Goal: Task Accomplishment & Management: Manage account settings

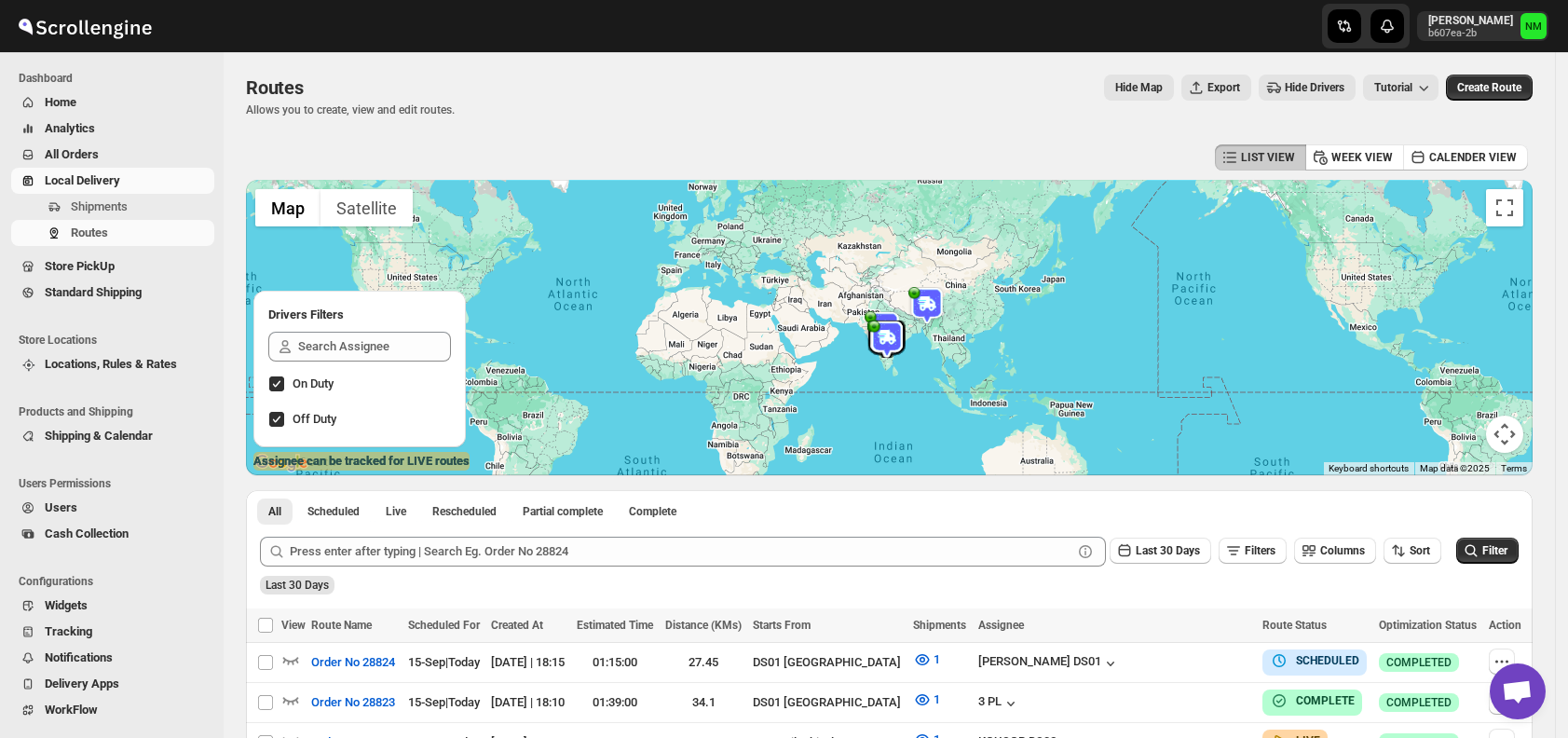
scroll to position [303, 0]
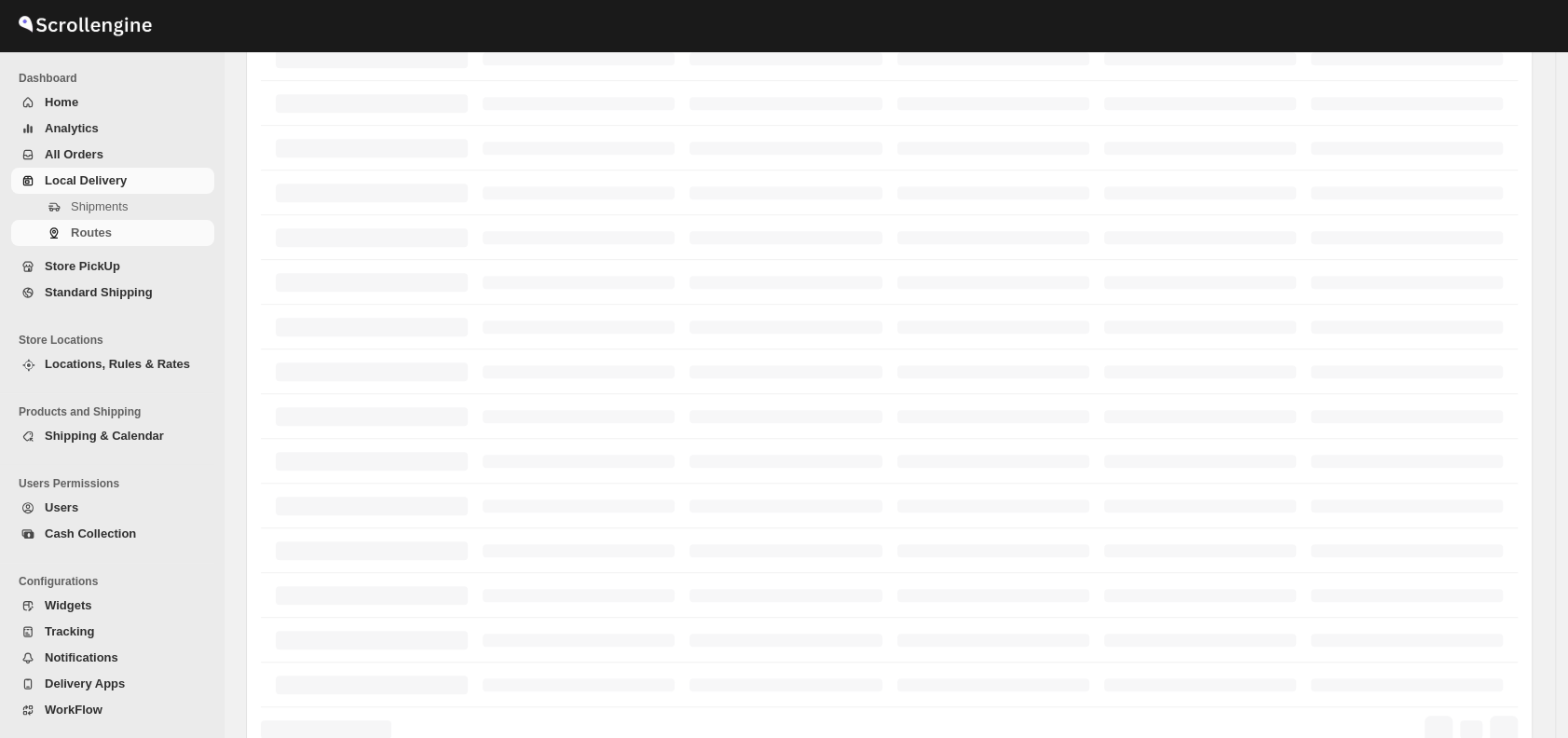
scroll to position [303, 0]
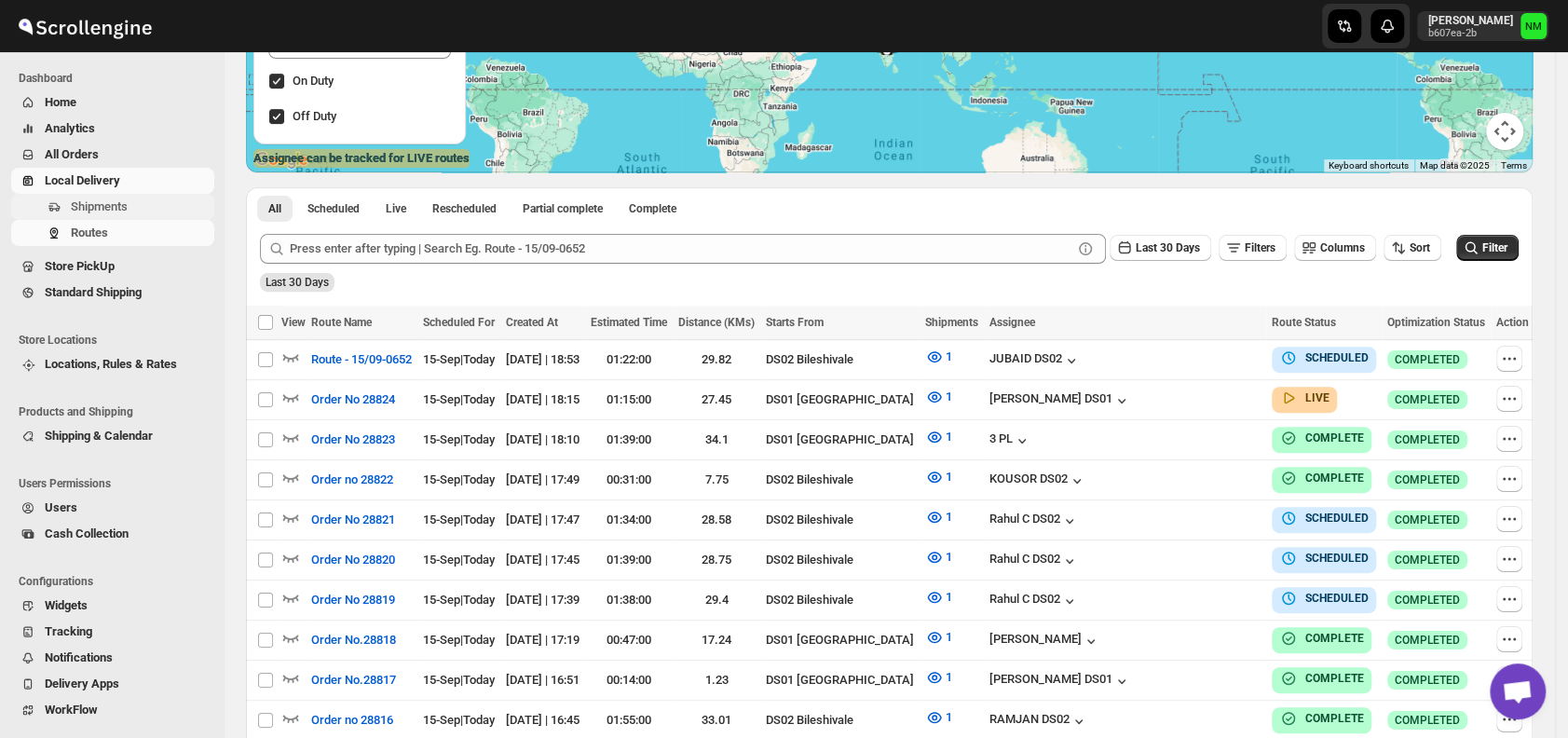
click at [138, 204] on span "Shipments" at bounding box center [141, 207] width 140 height 19
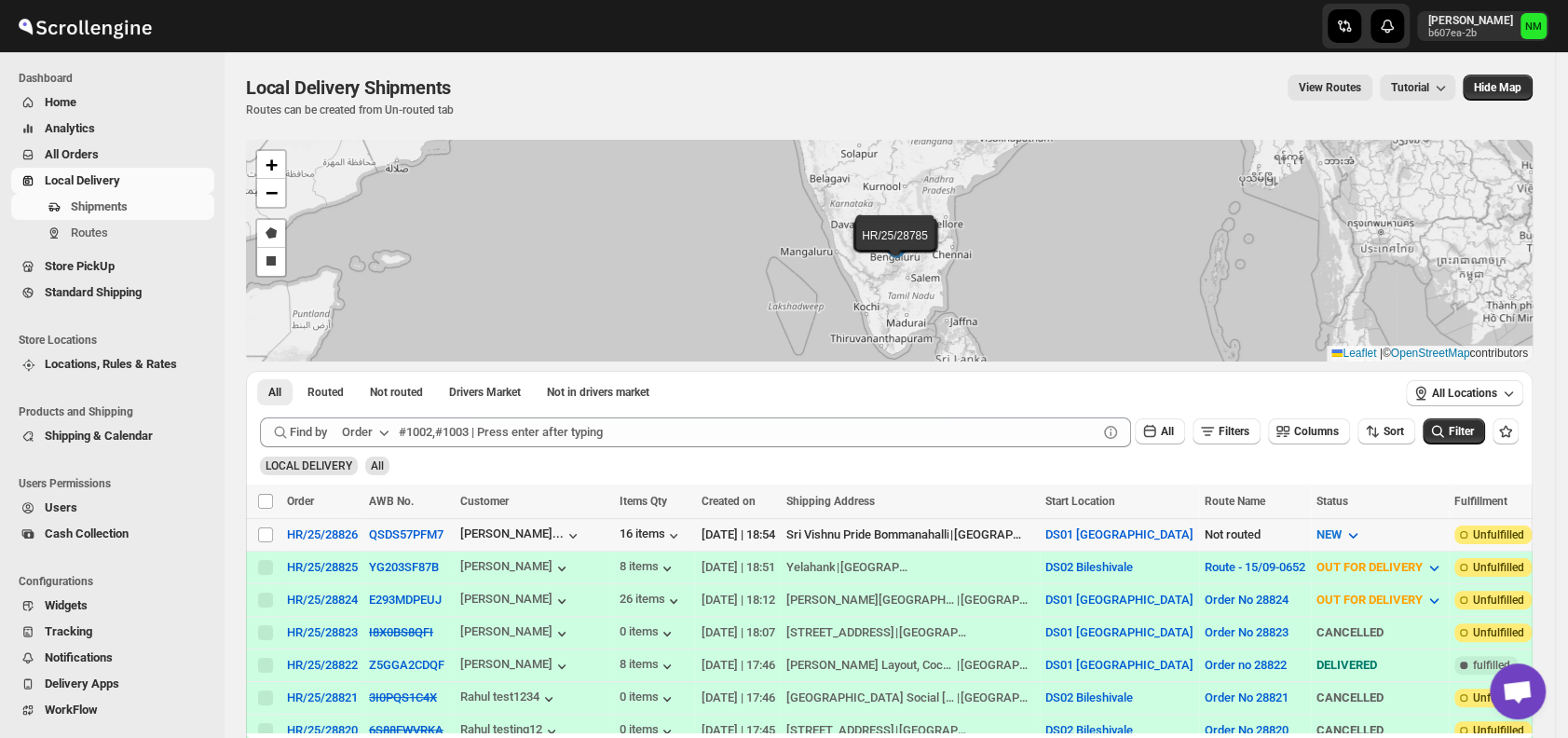
click at [276, 529] on td "Select shipment" at bounding box center [264, 534] width 36 height 33
checkbox input "true"
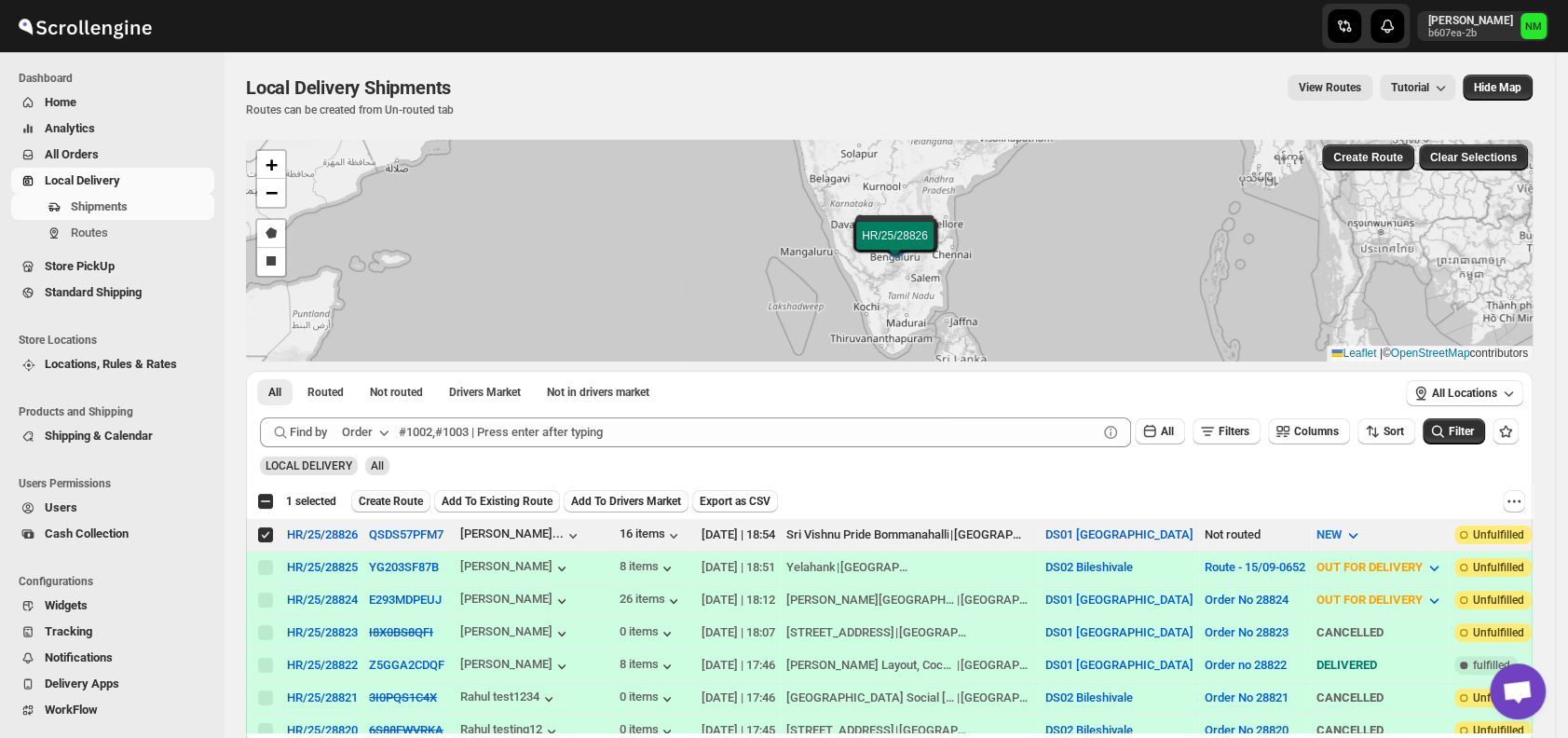
click at [379, 499] on span "Create Route" at bounding box center [391, 502] width 65 height 15
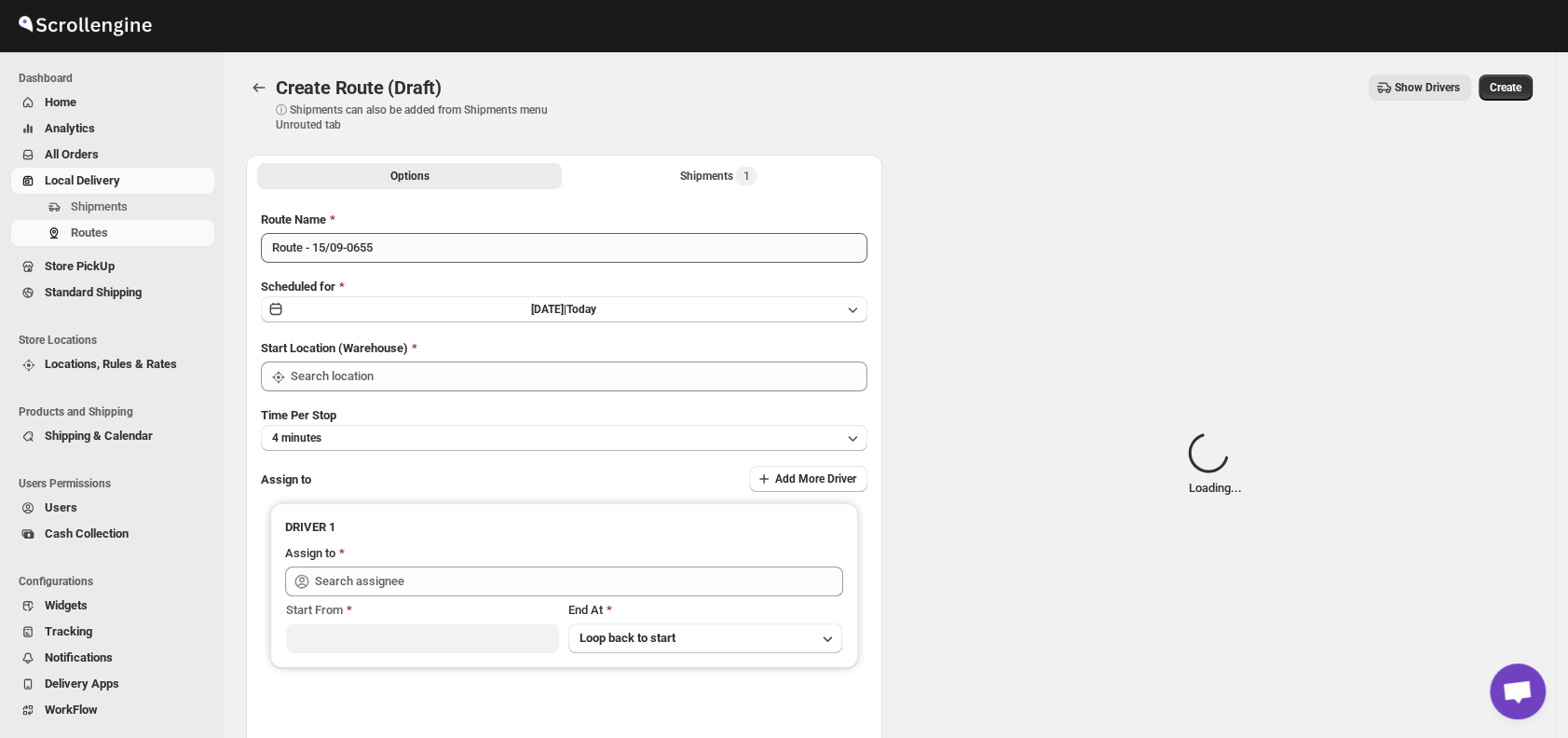
type input "DS01 [GEOGRAPHIC_DATA]"
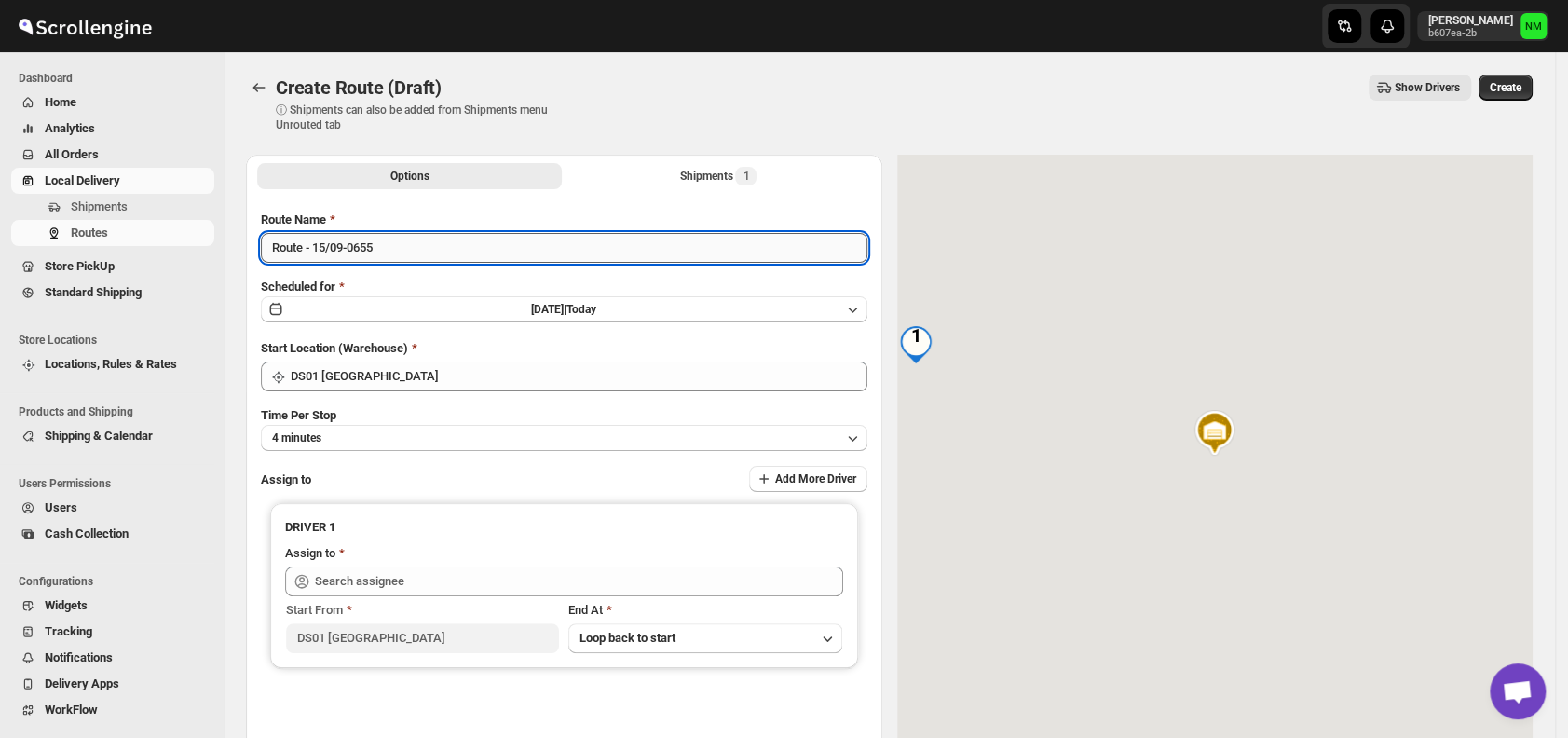
click at [430, 252] on input "Route - 15/09-0655" at bounding box center [564, 248] width 607 height 30
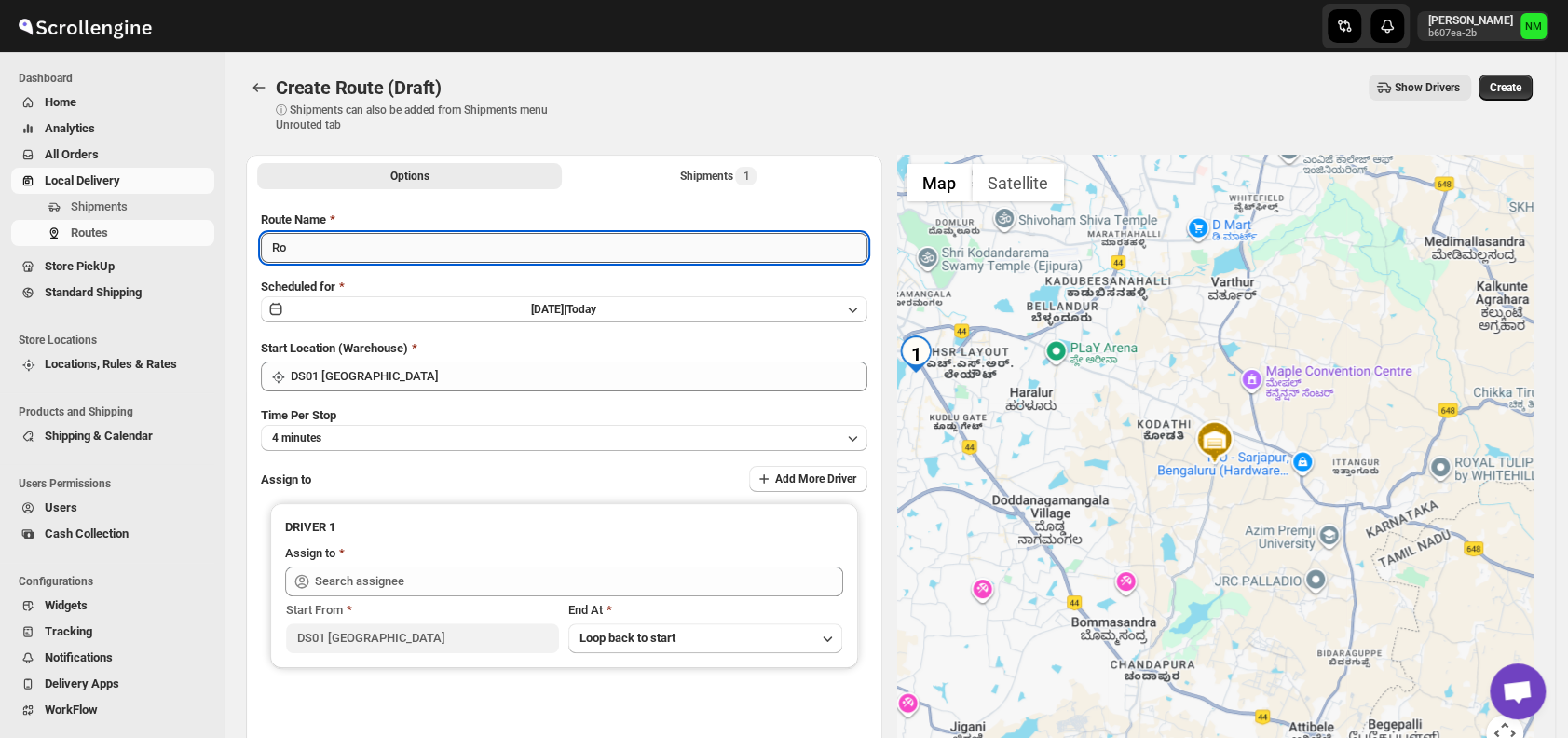
type input "R"
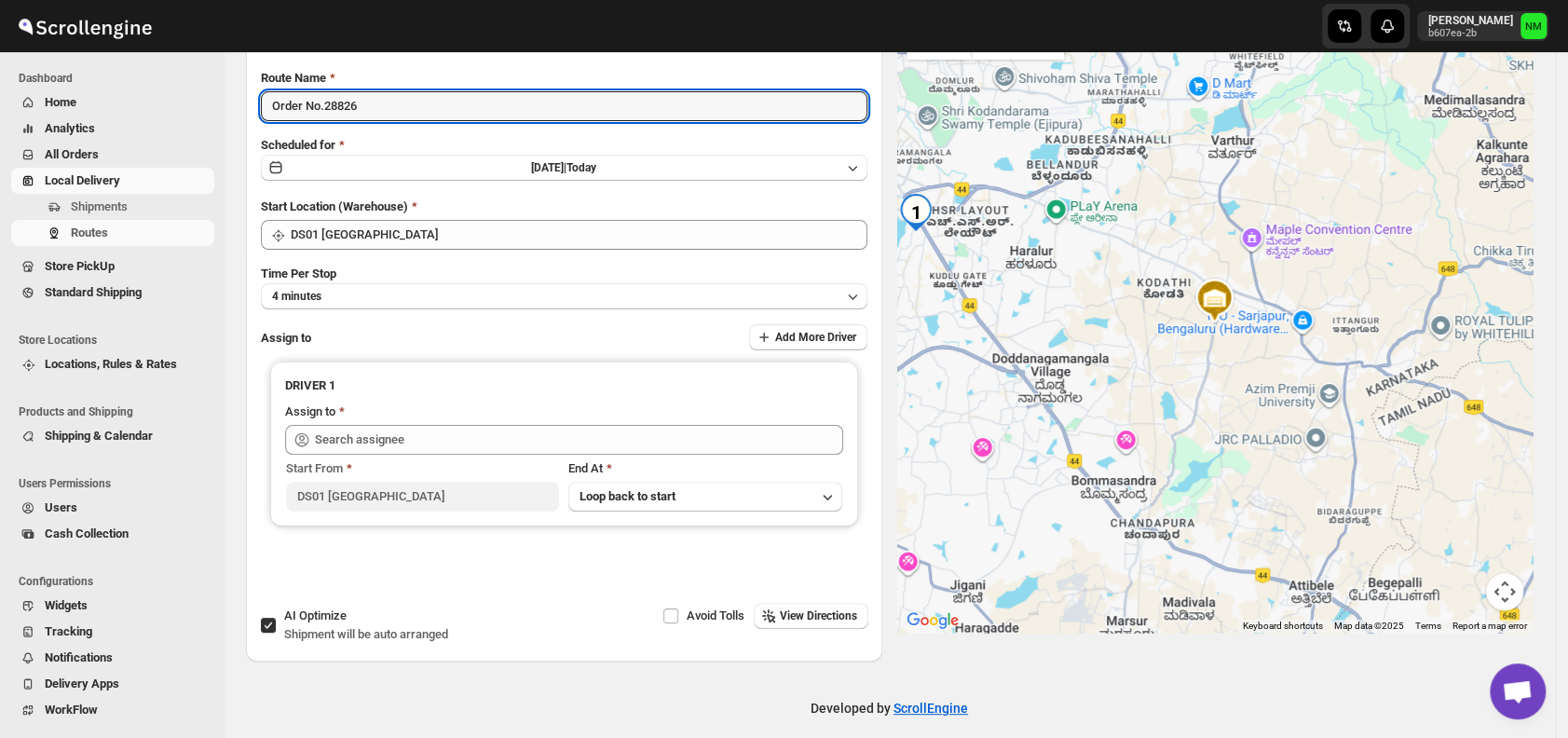
scroll to position [143, 0]
type input "Order No.28826"
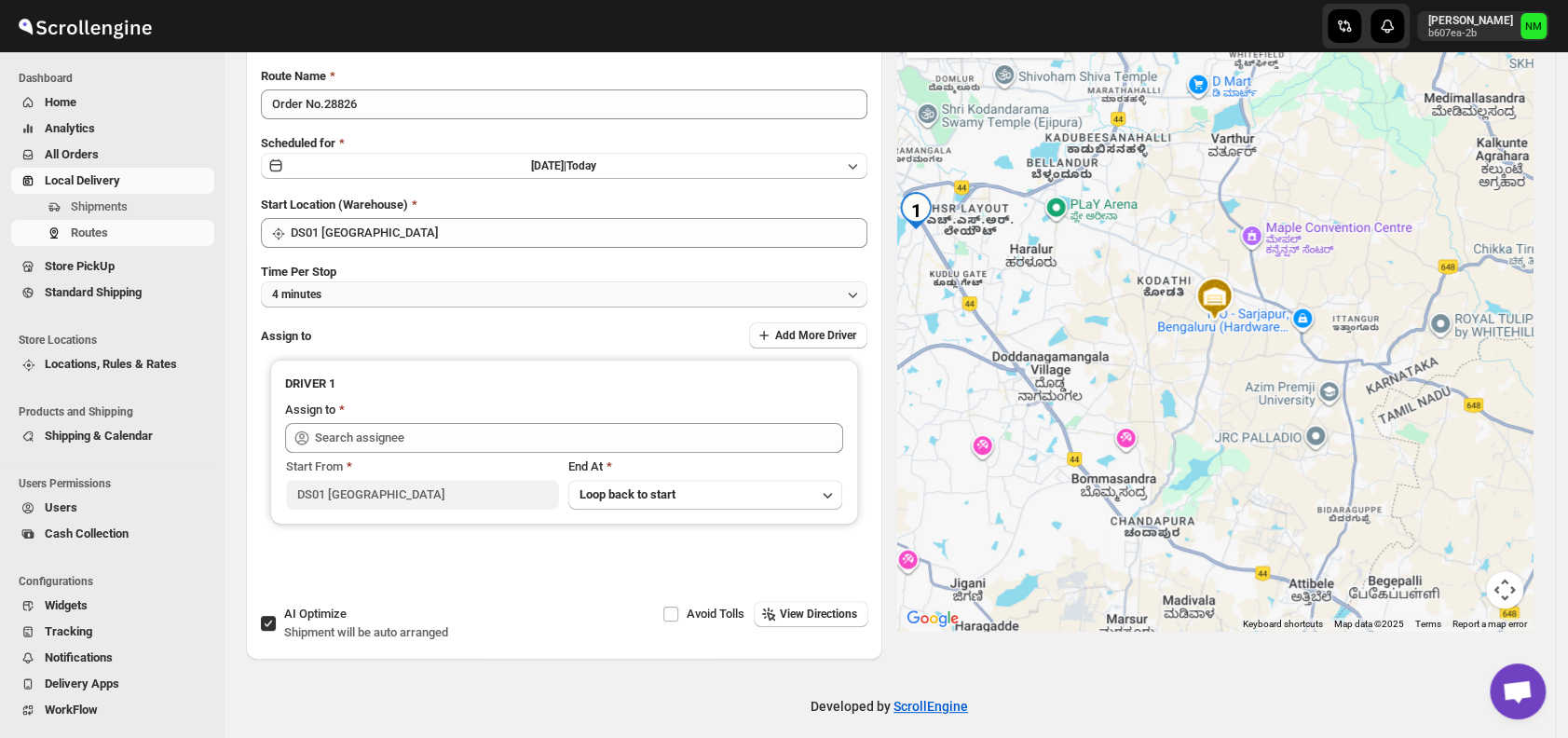
click at [377, 298] on button "4 minutes" at bounding box center [564, 294] width 607 height 26
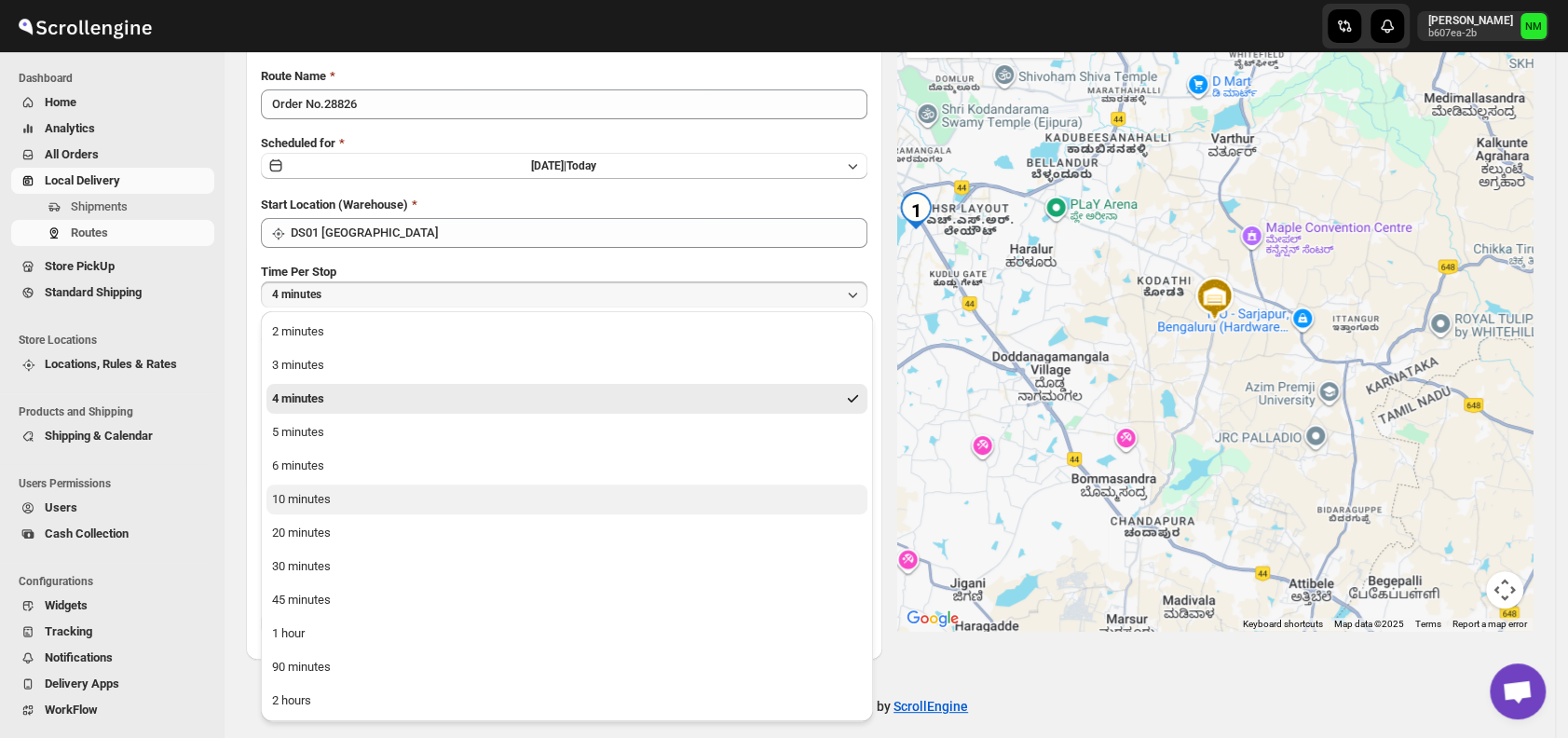
click at [341, 493] on button "10 minutes" at bounding box center [566, 500] width 601 height 30
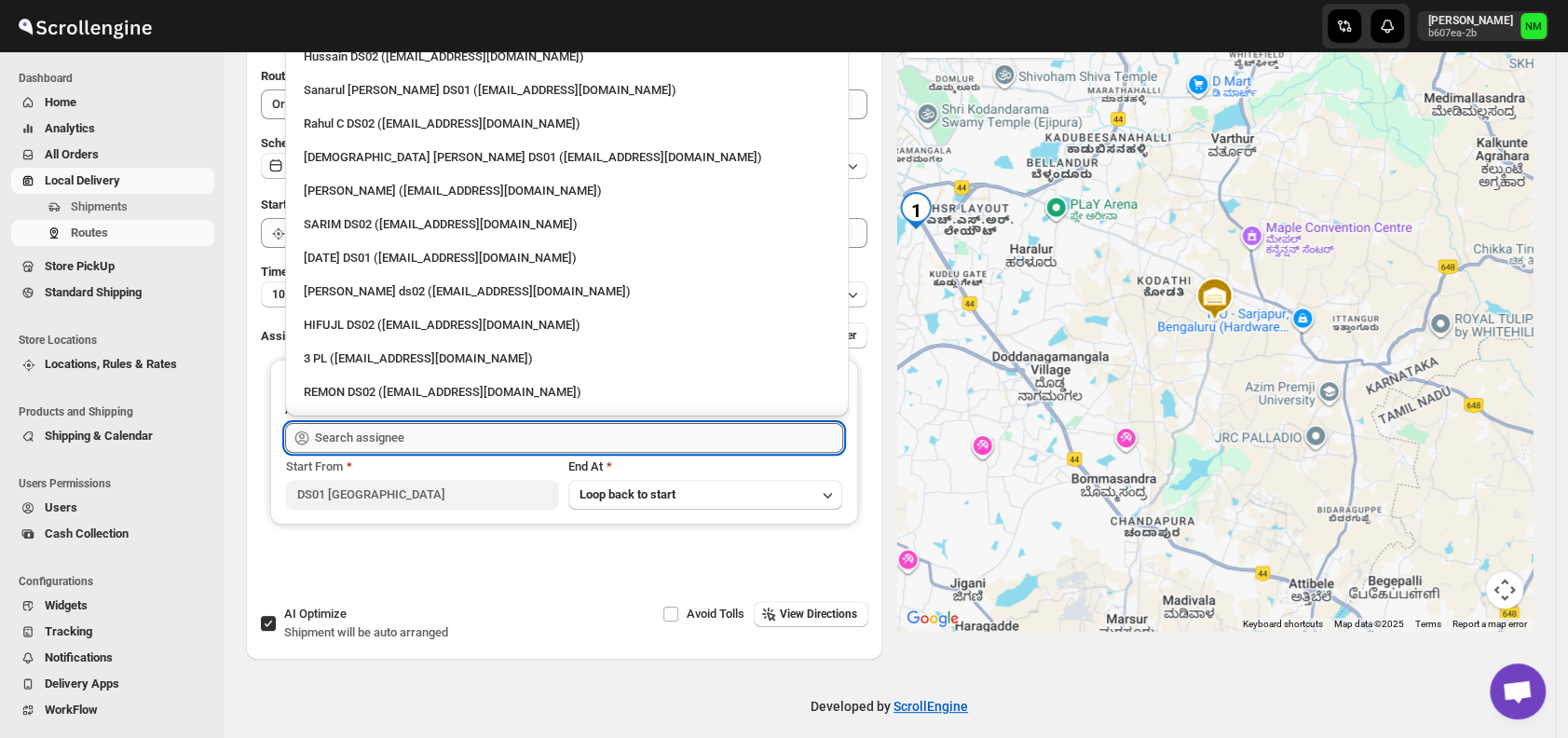
click at [413, 435] on input "text" at bounding box center [579, 438] width 528 height 30
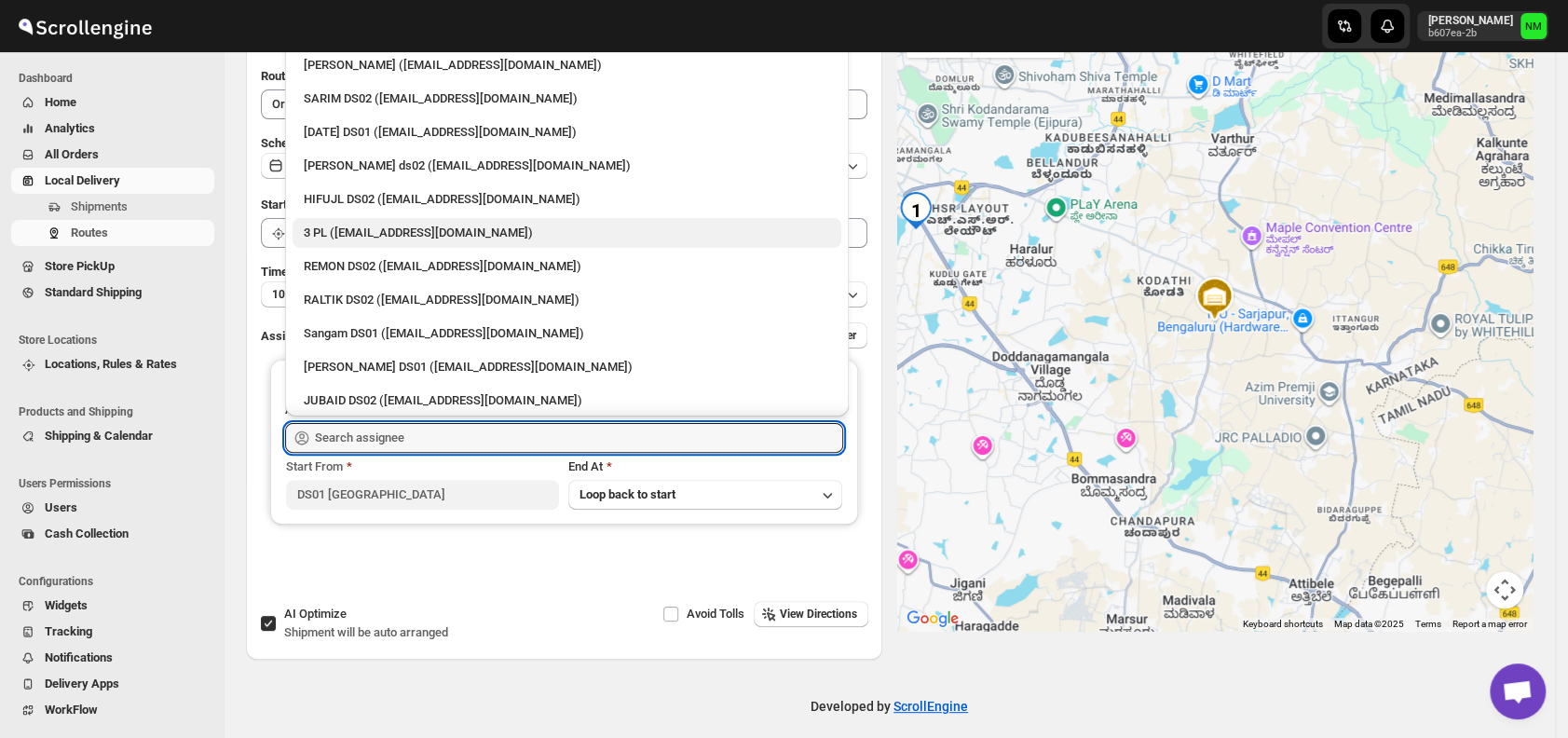
scroll to position [130, 0]
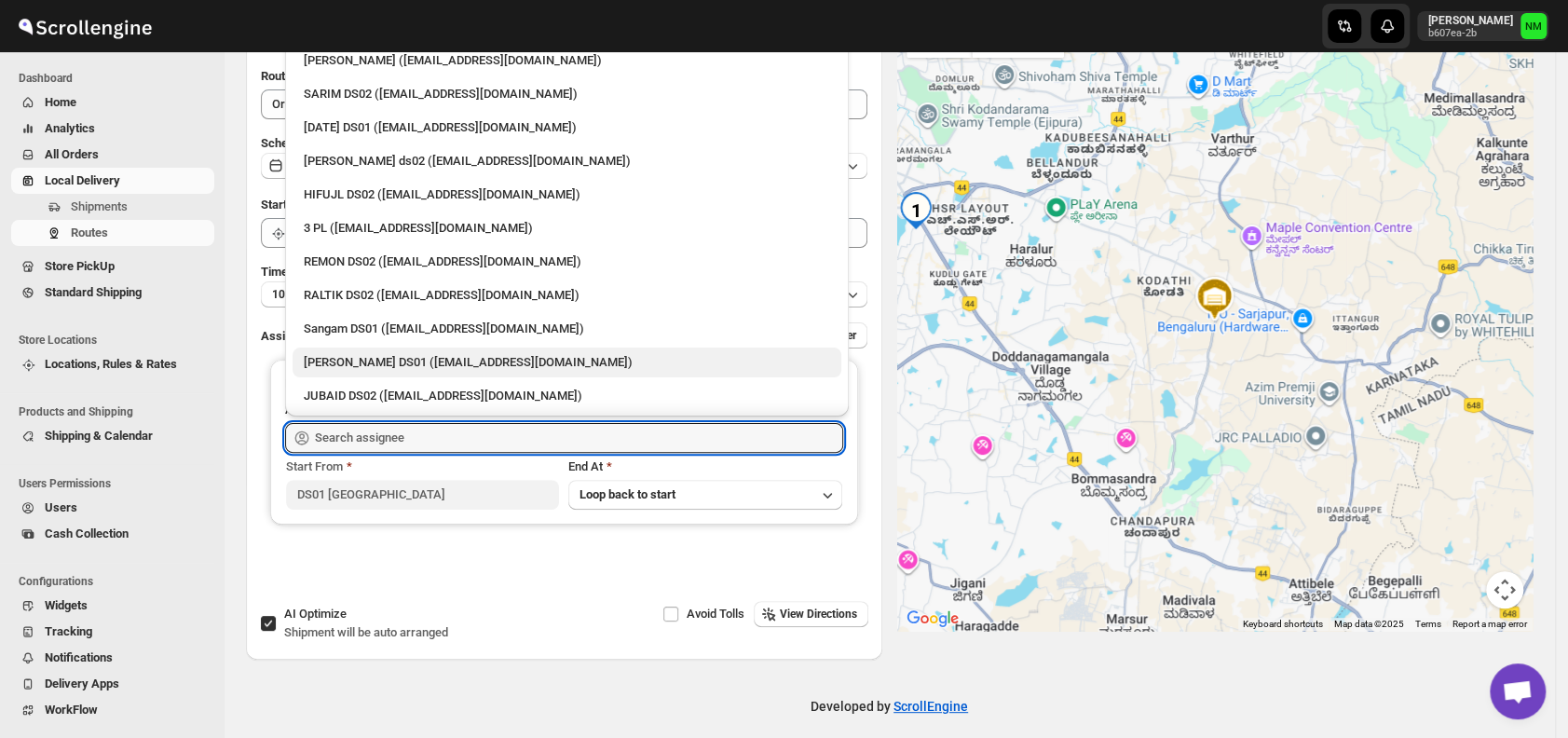
click at [406, 364] on div "[PERSON_NAME] DS01 ([EMAIL_ADDRESS][DOMAIN_NAME])" at bounding box center [566, 363] width 526 height 19
type input "[PERSON_NAME] DS01 ([EMAIL_ADDRESS][DOMAIN_NAME])"
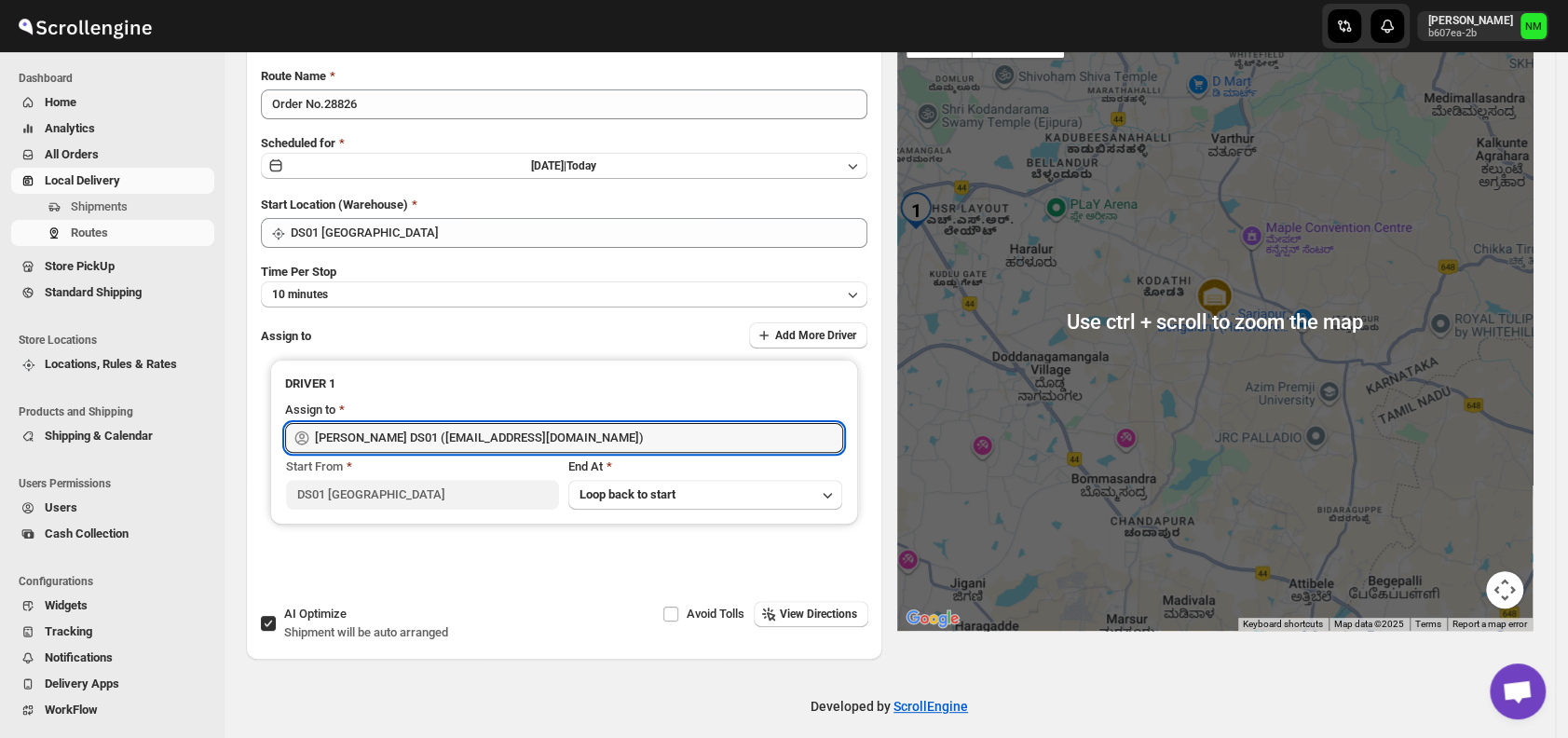
scroll to position [0, 0]
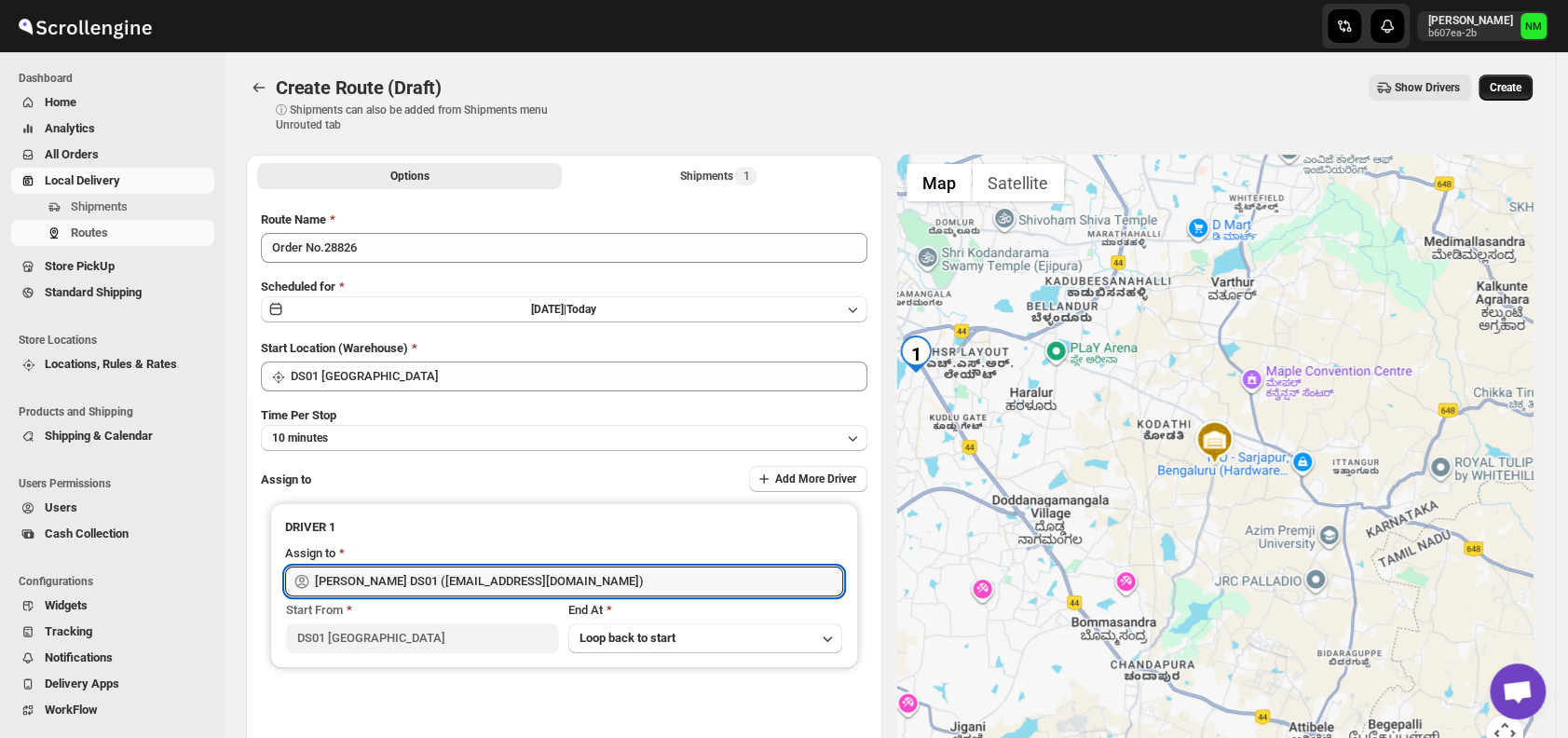
click at [1522, 83] on span "Create" at bounding box center [1506, 87] width 32 height 15
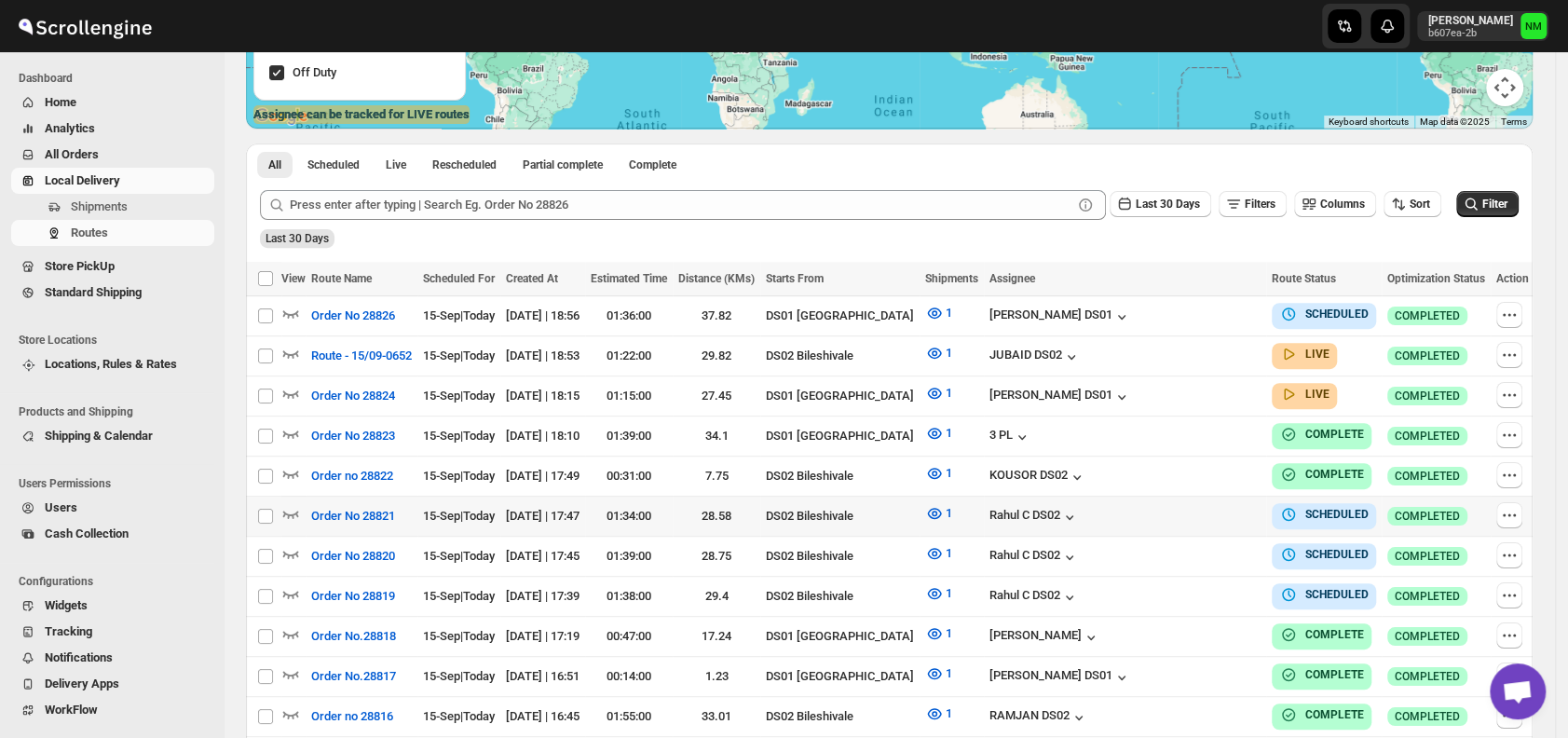
scroll to position [348, 0]
click at [295, 387] on icon "button" at bounding box center [291, 392] width 19 height 19
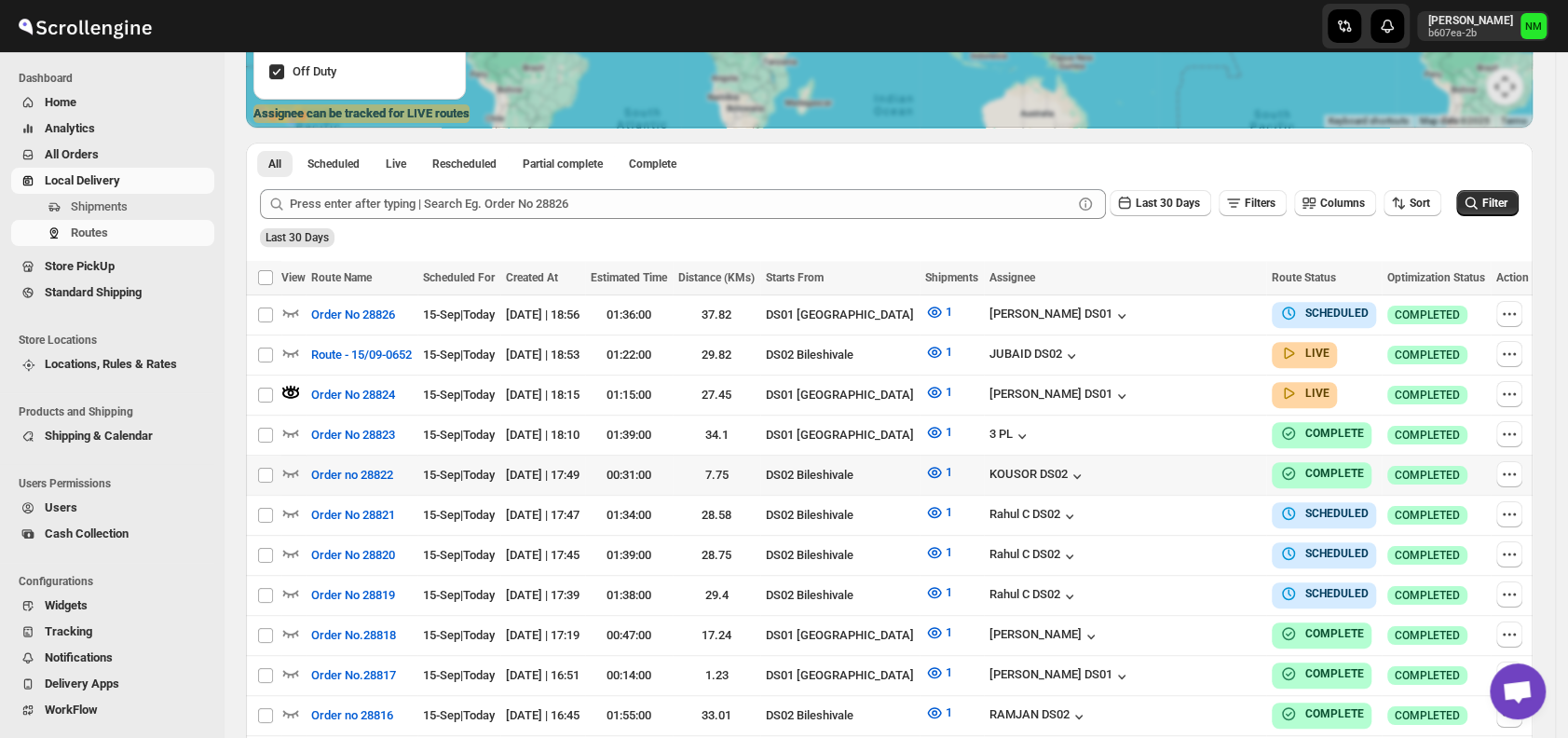
scroll to position [0, 0]
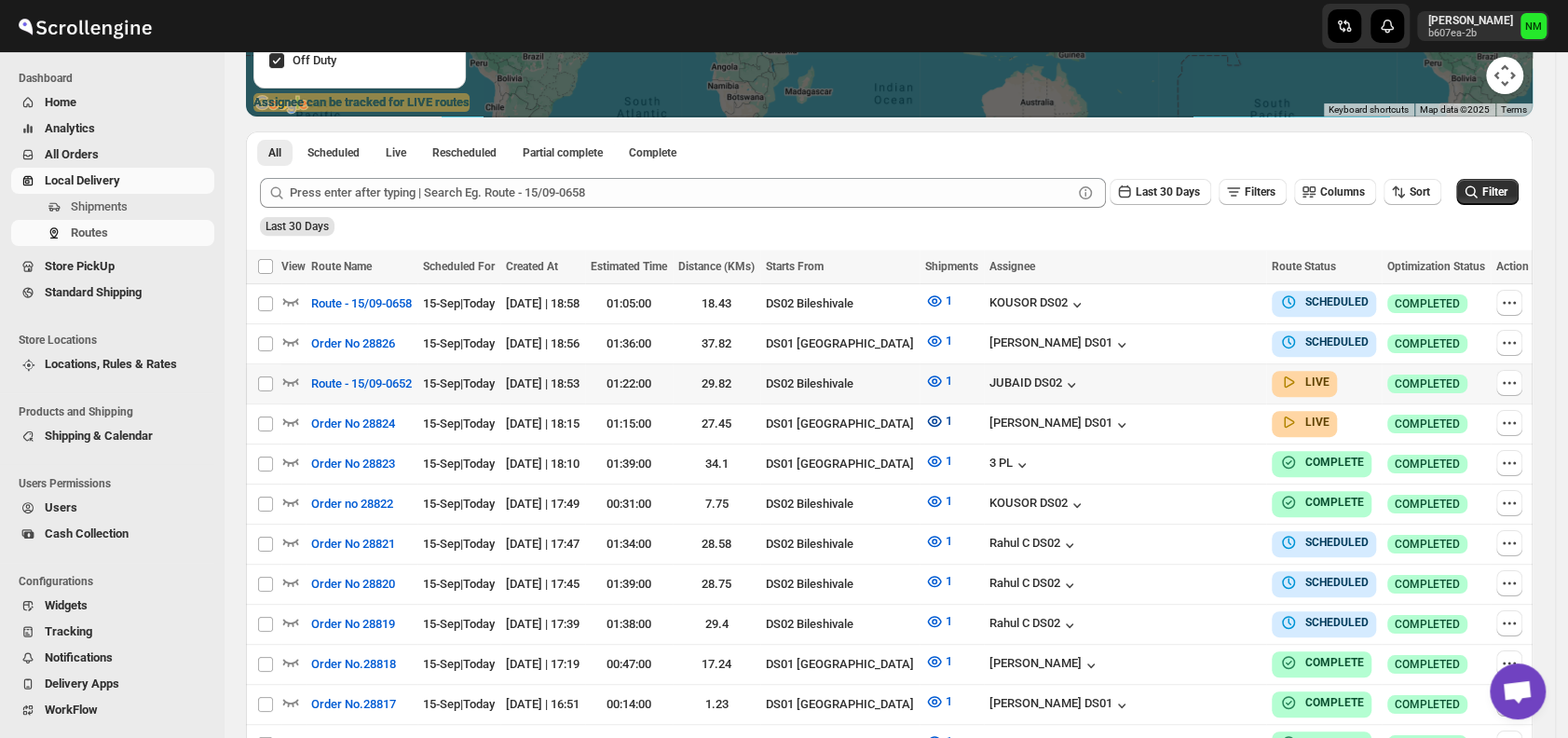
scroll to position [360, 0]
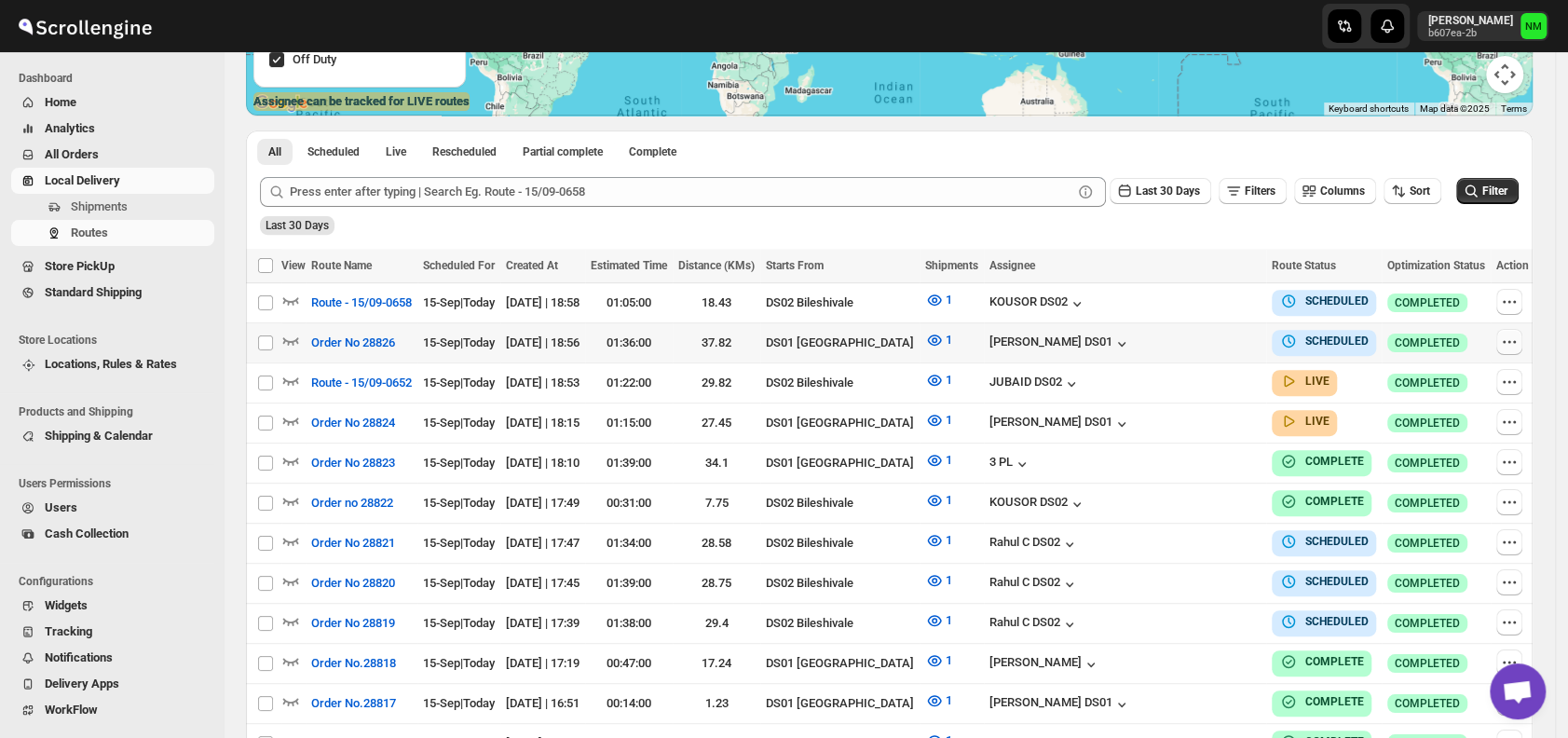
click at [1503, 339] on icon "button" at bounding box center [1510, 342] width 19 height 19
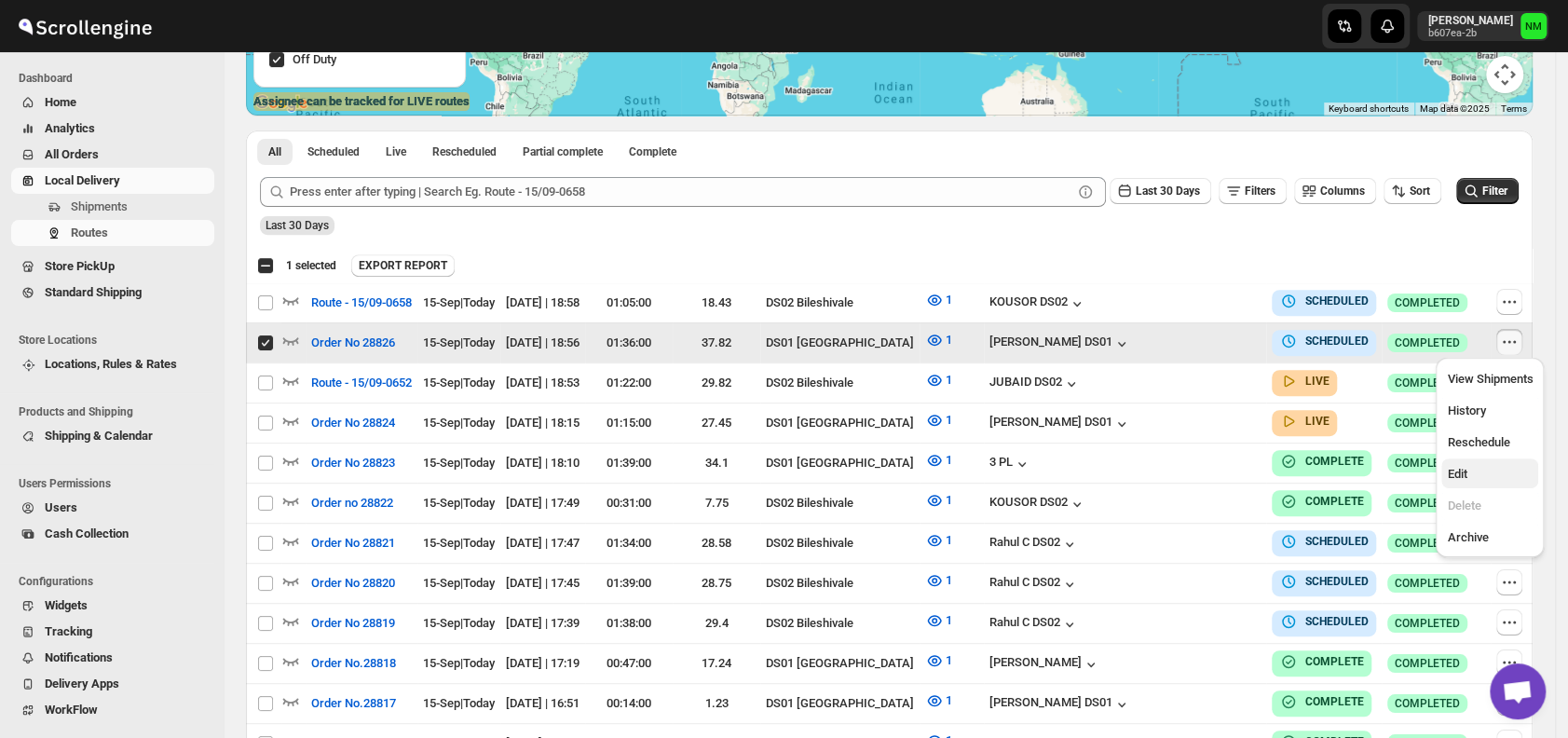
click at [1452, 477] on span "Edit" at bounding box center [1456, 474] width 20 height 14
checkbox input "false"
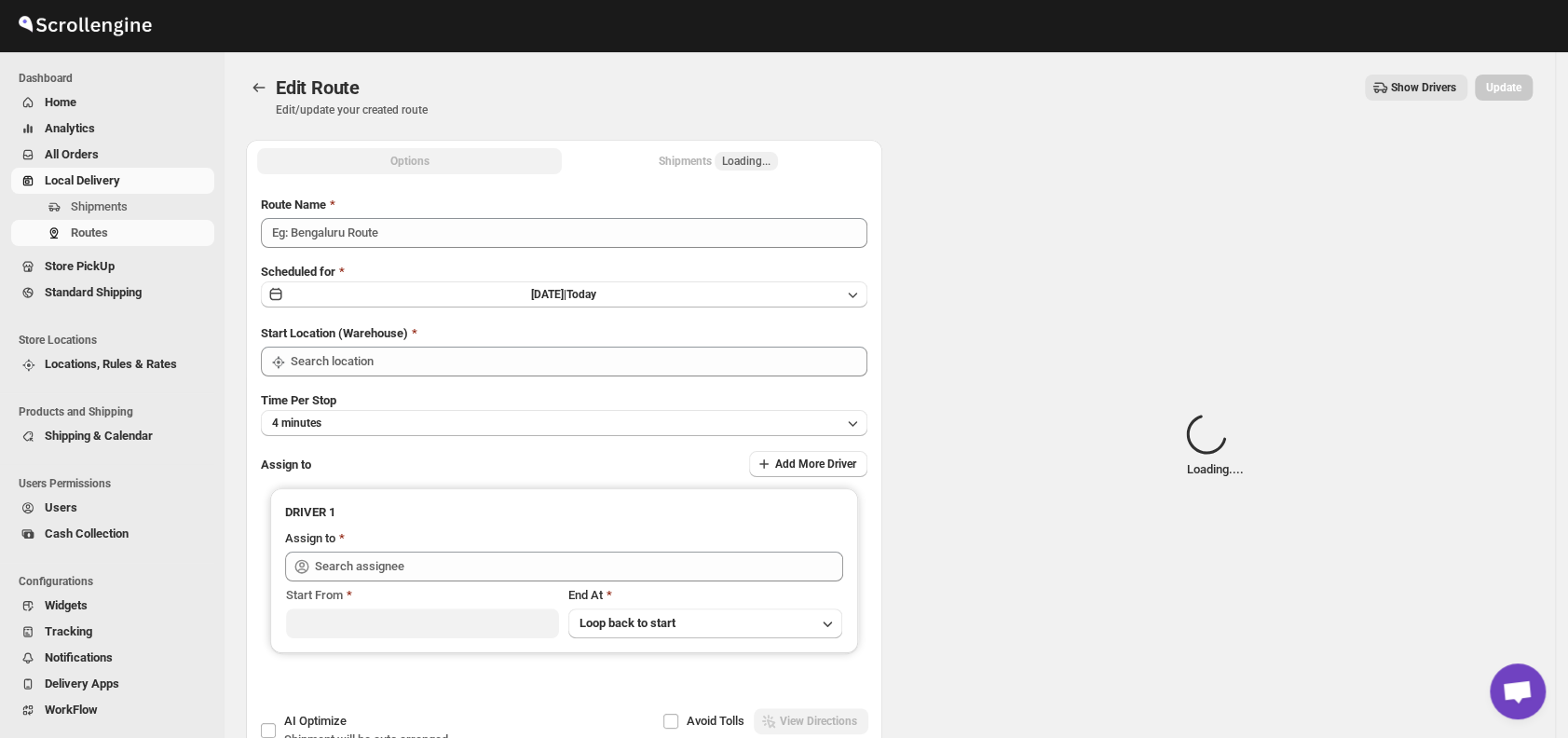
type input "Order No 28826"
type input "DS01 [GEOGRAPHIC_DATA]"
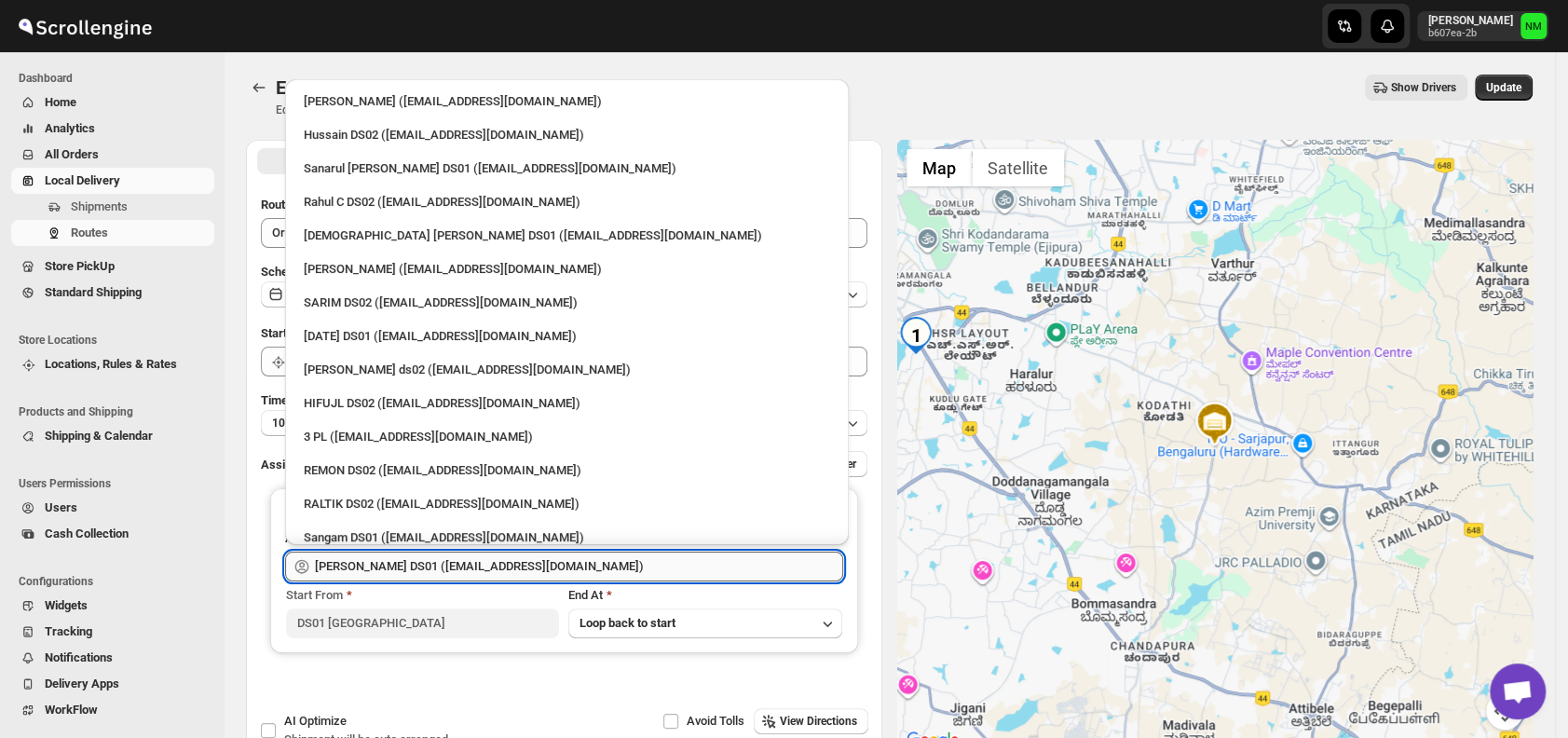
click at [634, 561] on input "[PERSON_NAME] DS01 ([EMAIL_ADDRESS][DOMAIN_NAME])" at bounding box center [579, 566] width 528 height 30
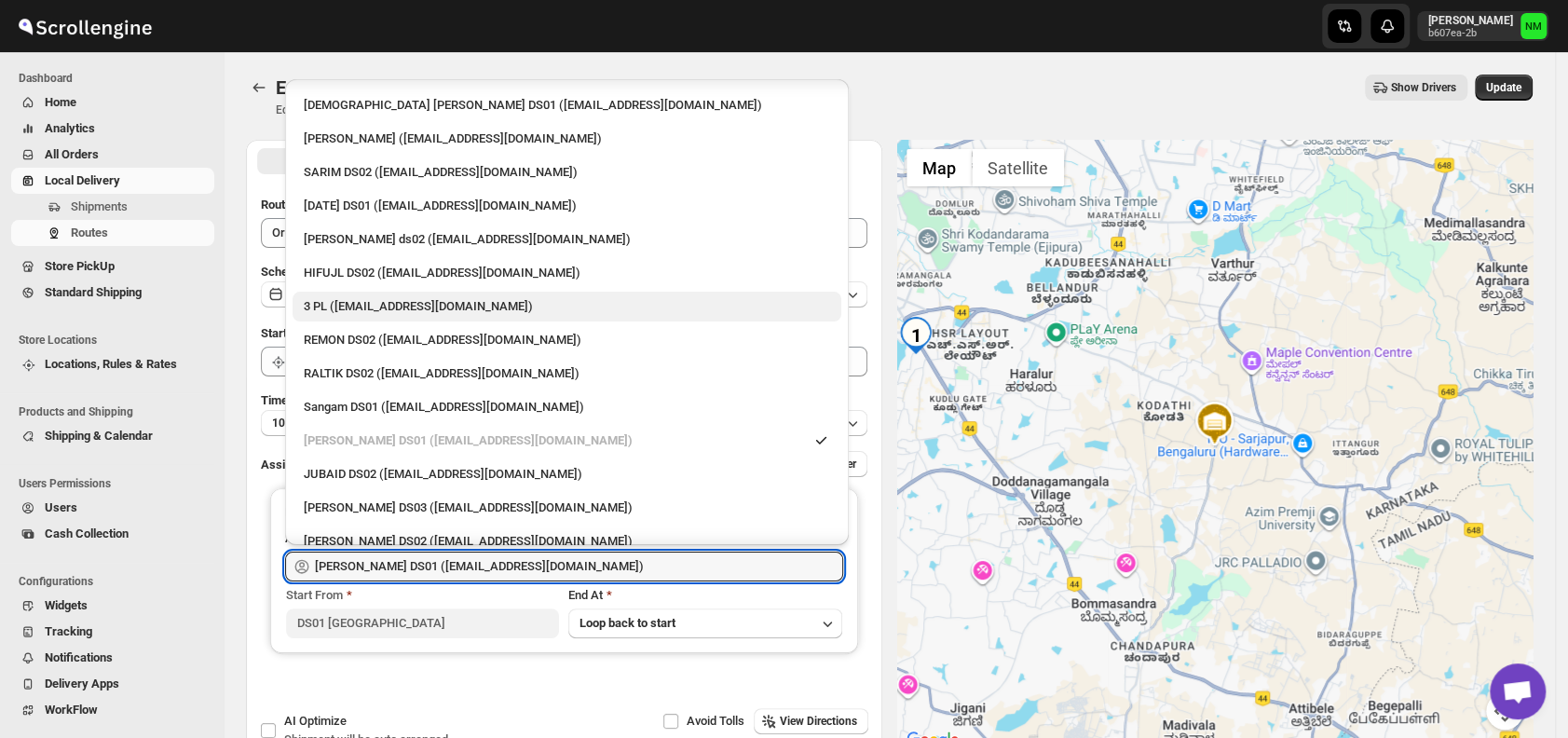
scroll to position [131, 0]
click at [396, 306] on div "3 PL ([EMAIL_ADDRESS][DOMAIN_NAME])" at bounding box center [566, 306] width 526 height 19
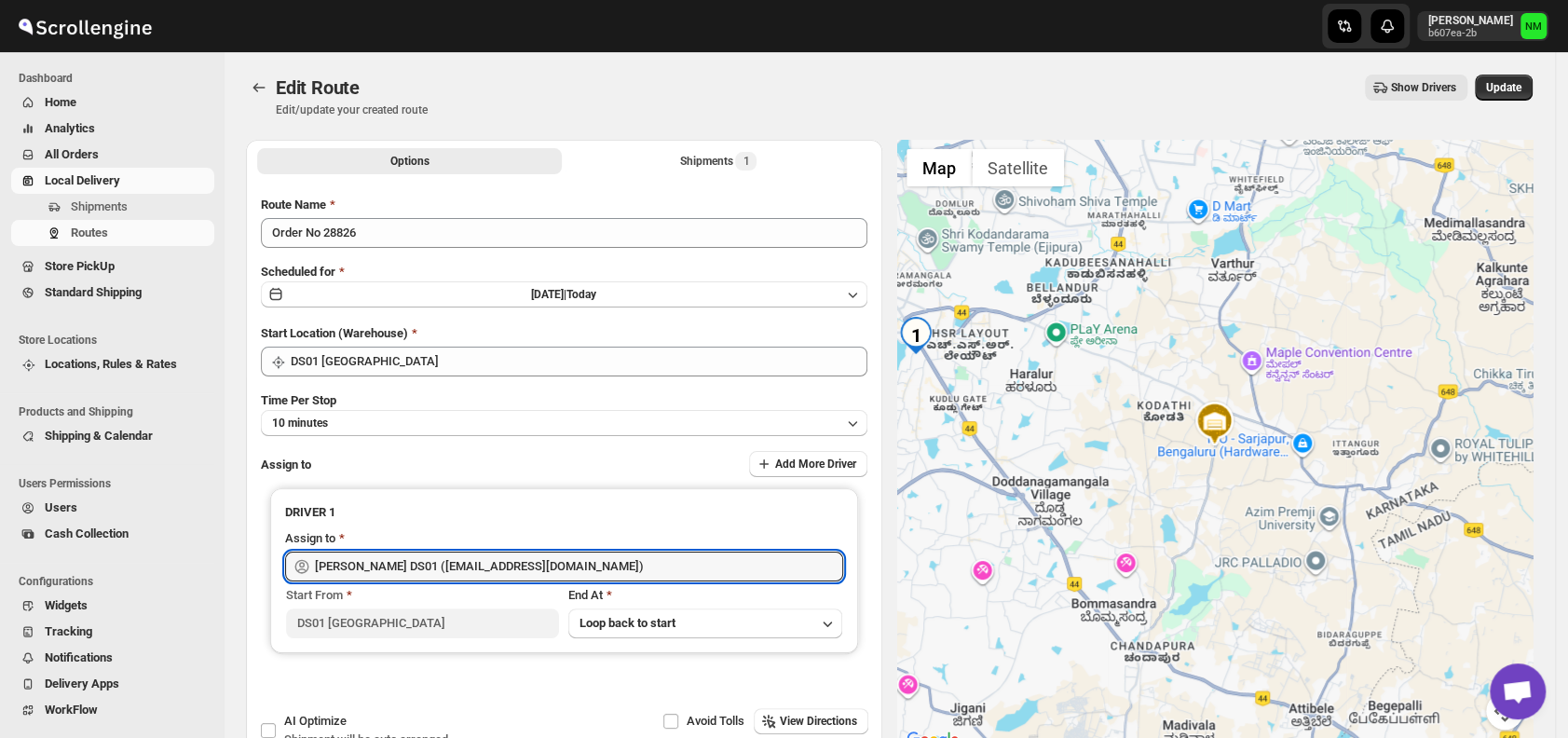
type input "3 PL ([EMAIL_ADDRESS][DOMAIN_NAME])"
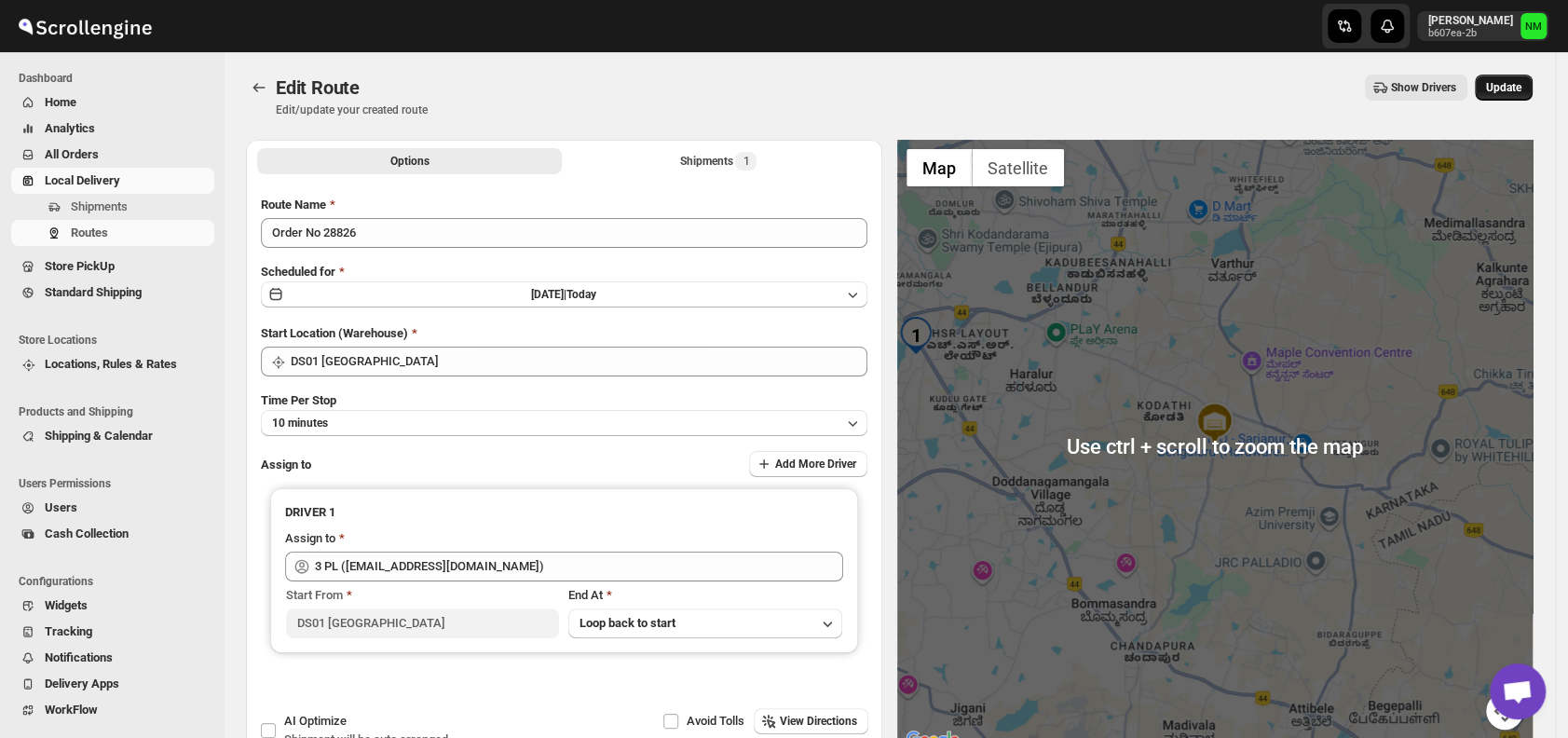
click at [1513, 96] on button "Update" at bounding box center [1504, 87] width 58 height 26
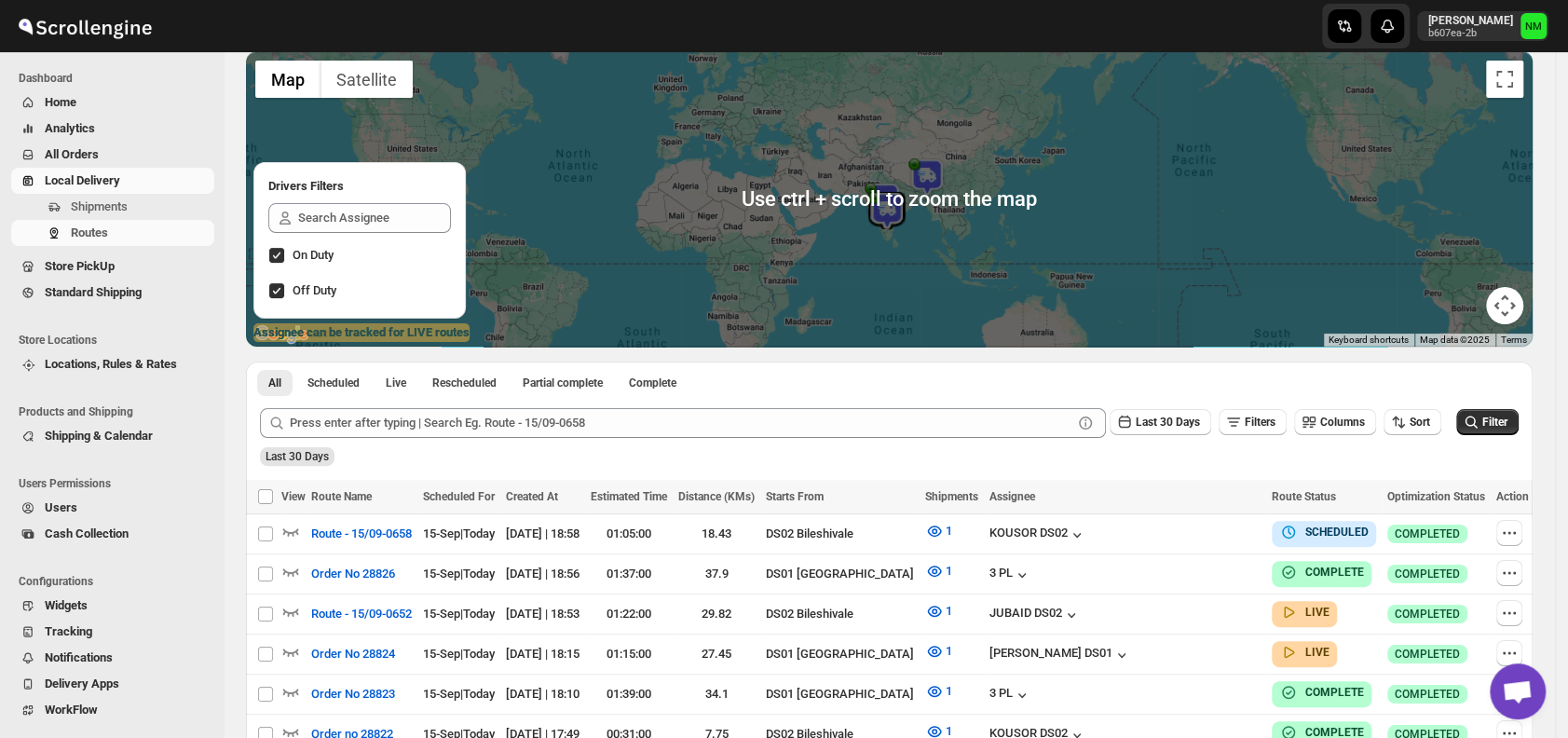
scroll to position [141, 0]
